Goal: Task Accomplishment & Management: Use online tool/utility

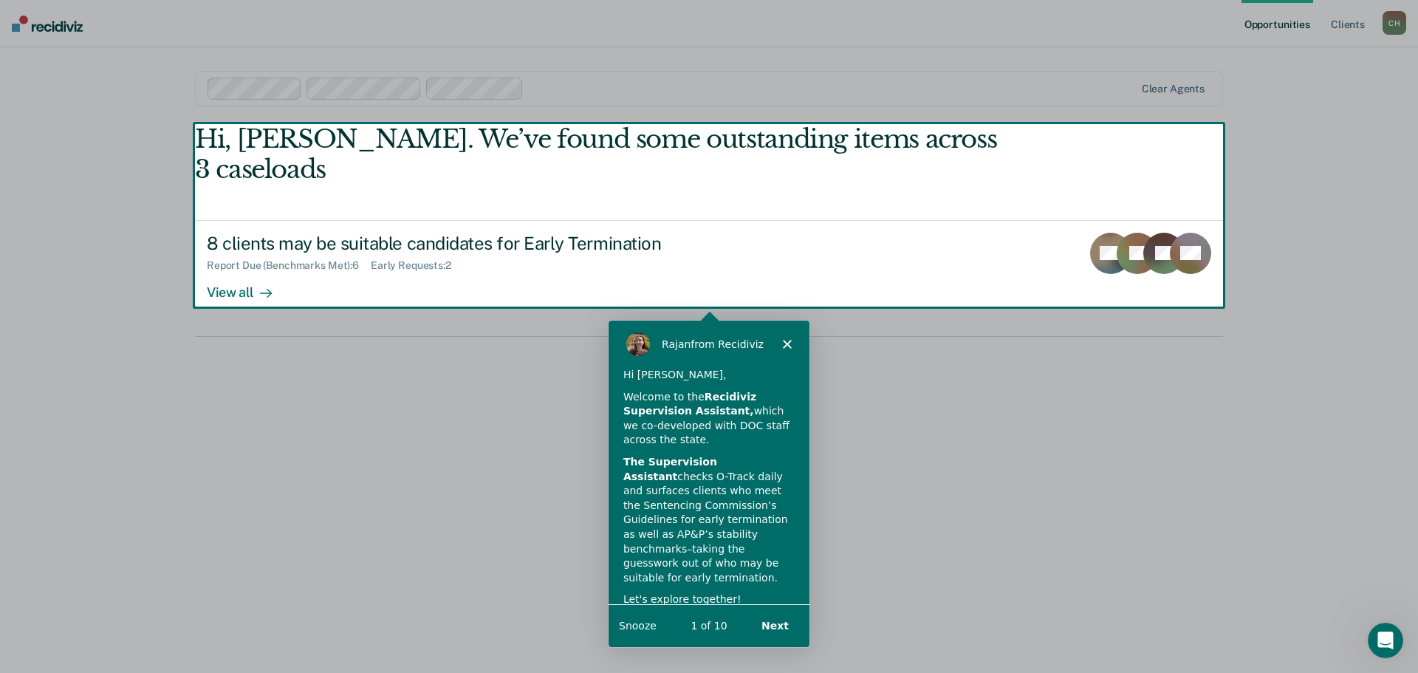
click at [787, 341] on polygon "Close" at bounding box center [786, 342] width 9 height 9
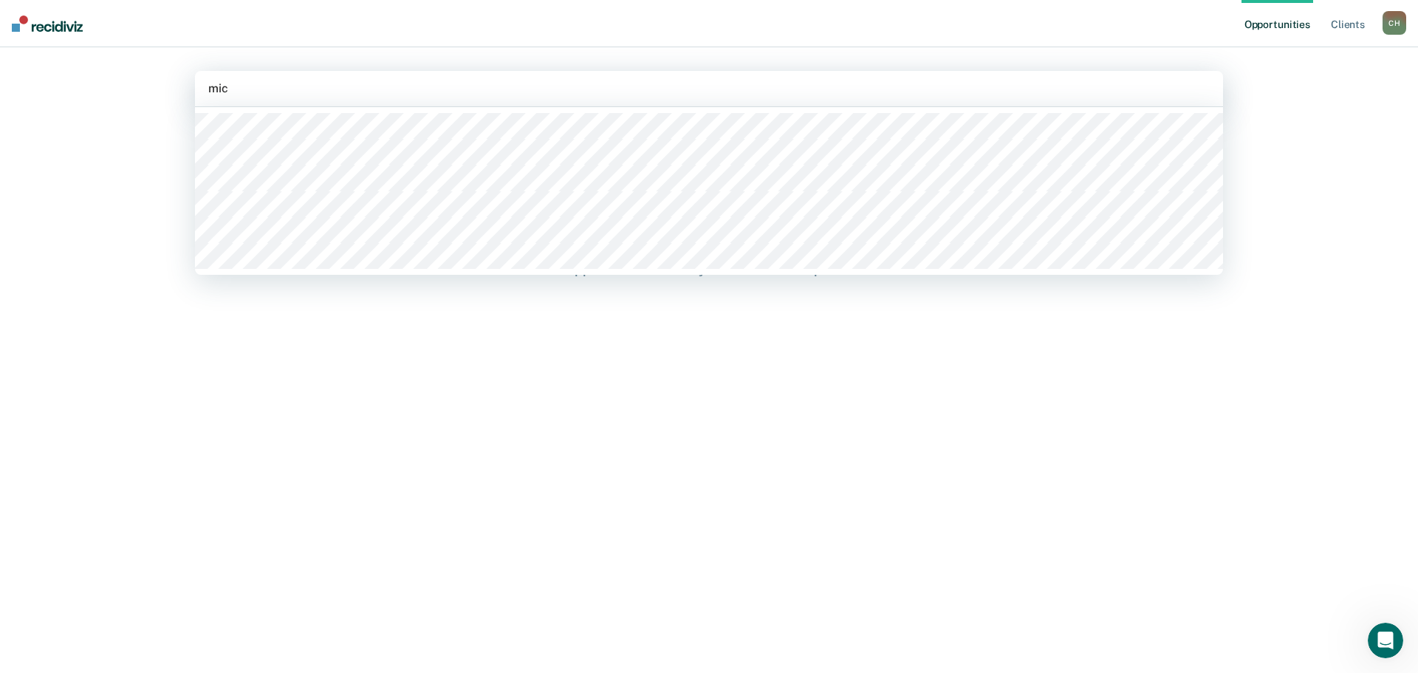
type input "mich"
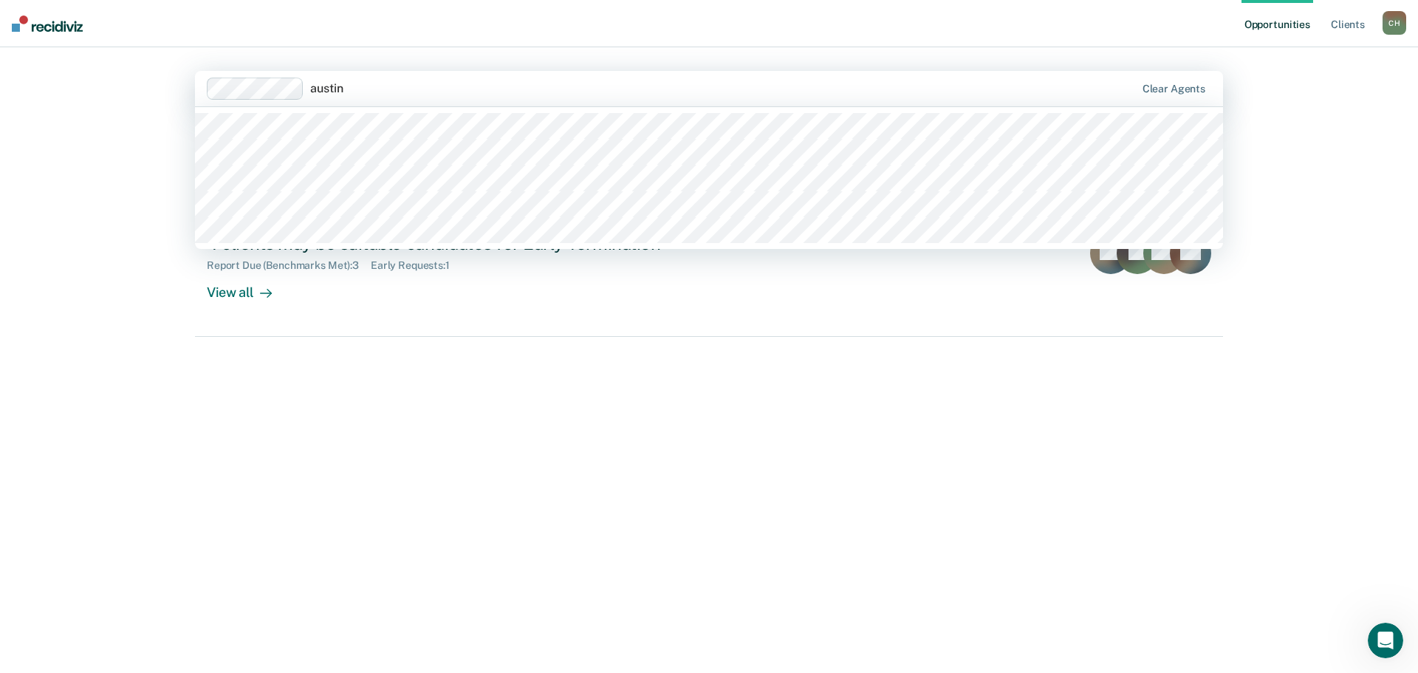
type input "austin s"
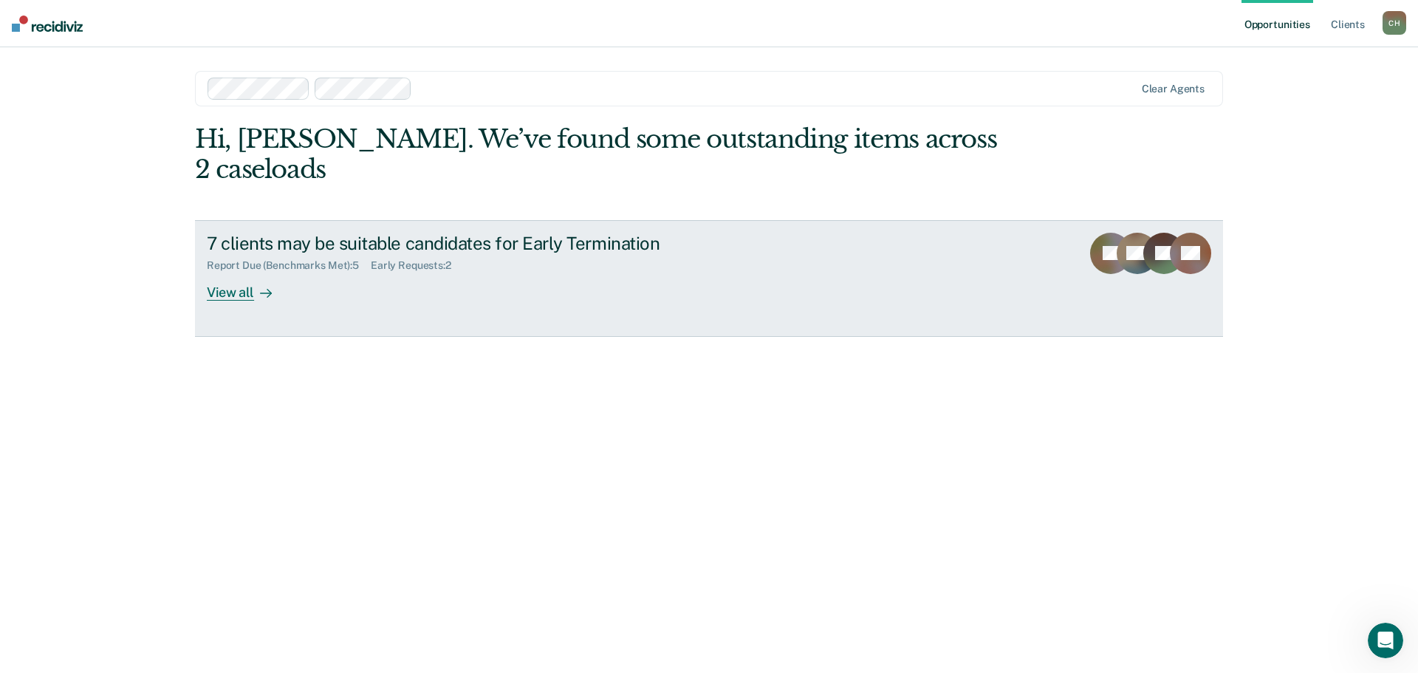
click at [221, 272] on div "View all" at bounding box center [248, 286] width 83 height 29
